Goal: Task Accomplishment & Management: Complete application form

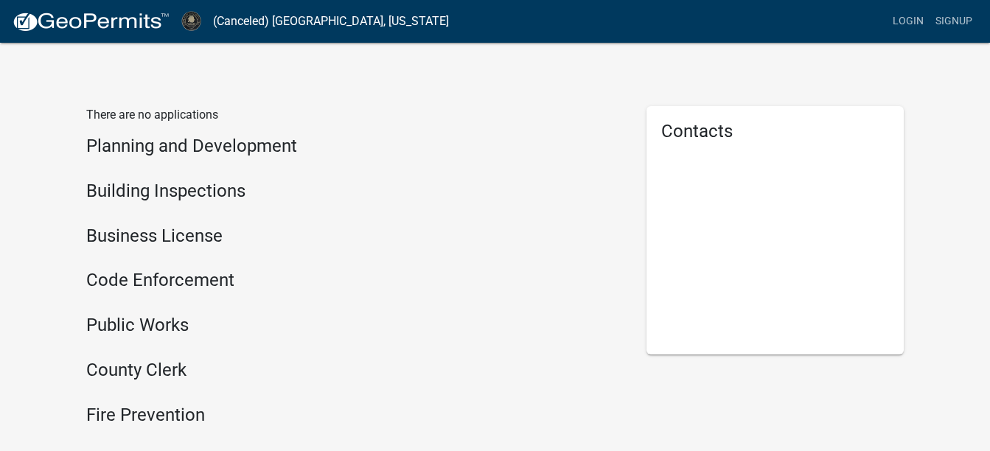
click at [123, 248] on div "Business License" at bounding box center [355, 238] width 538 height 27
click at [88, 246] on h4 "Business License" at bounding box center [355, 235] width 538 height 21
click at [118, 239] on h4 "Business License" at bounding box center [355, 235] width 538 height 21
click at [106, 237] on h4 "Business License" at bounding box center [355, 235] width 538 height 21
click at [102, 242] on h4 "Business License" at bounding box center [355, 235] width 538 height 21
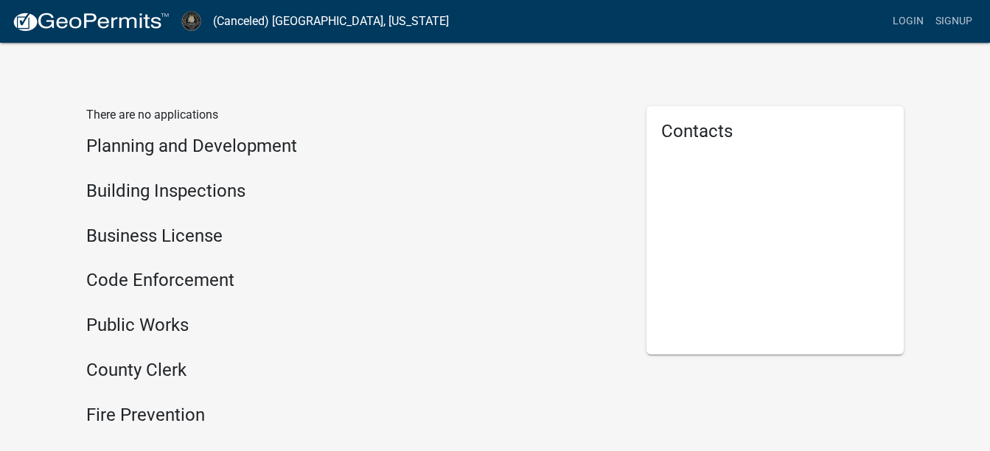
click at [106, 248] on div "Business License" at bounding box center [355, 238] width 538 height 27
click at [111, 231] on h4 "Business License" at bounding box center [355, 235] width 538 height 21
